Goal: Task Accomplishment & Management: Manage account settings

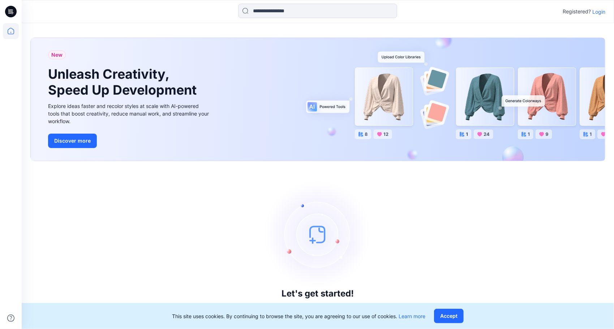
click at [600, 12] on p "Login" at bounding box center [598, 12] width 13 height 8
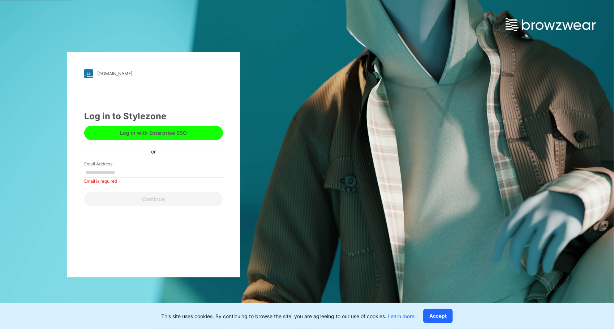
click at [125, 166] on label "Email Address" at bounding box center [109, 164] width 51 height 7
click at [125, 167] on input "Email Address" at bounding box center [153, 172] width 139 height 11
drag, startPoint x: 124, startPoint y: 169, endPoint x: 125, endPoint y: 173, distance: 4.3
click at [124, 169] on input "Email Address" at bounding box center [153, 172] width 139 height 11
type input "**********"
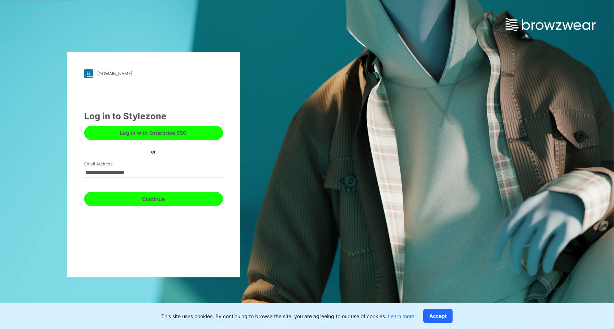
click at [163, 199] on button "Continue" at bounding box center [153, 199] width 139 height 14
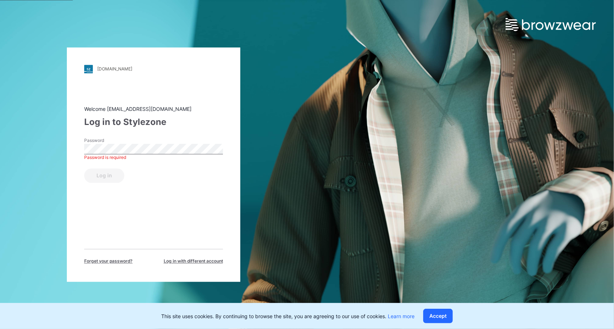
click at [21, 46] on div "kiabi.stylezone.com Loading... Welcome support@browzwear.com Log in to Stylezon…" at bounding box center [153, 164] width 307 height 329
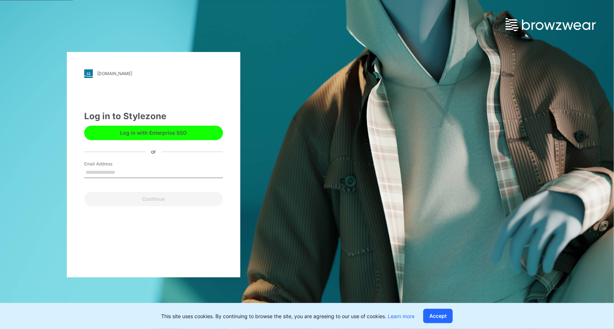
click at [144, 137] on button "Log in with Enterprise SSO" at bounding box center [153, 133] width 139 height 14
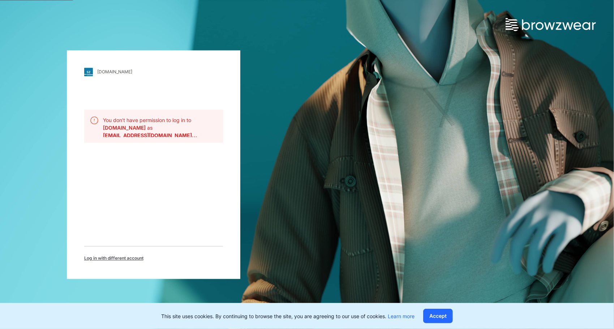
click at [95, 257] on span "Log in with different account" at bounding box center [113, 258] width 59 height 7
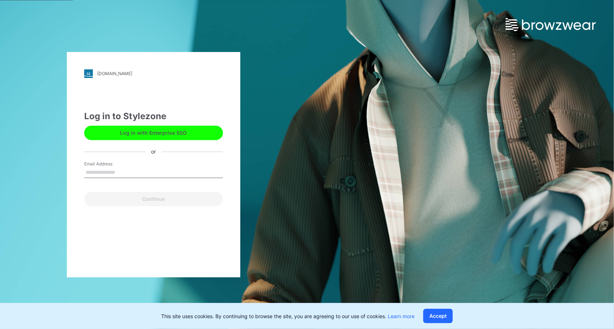
click at [113, 171] on input "Email Address" at bounding box center [153, 172] width 139 height 11
type input "**********"
click at [168, 134] on button "Log in with Enterprise SSO" at bounding box center [153, 133] width 139 height 14
